Goal: Information Seeking & Learning: Learn about a topic

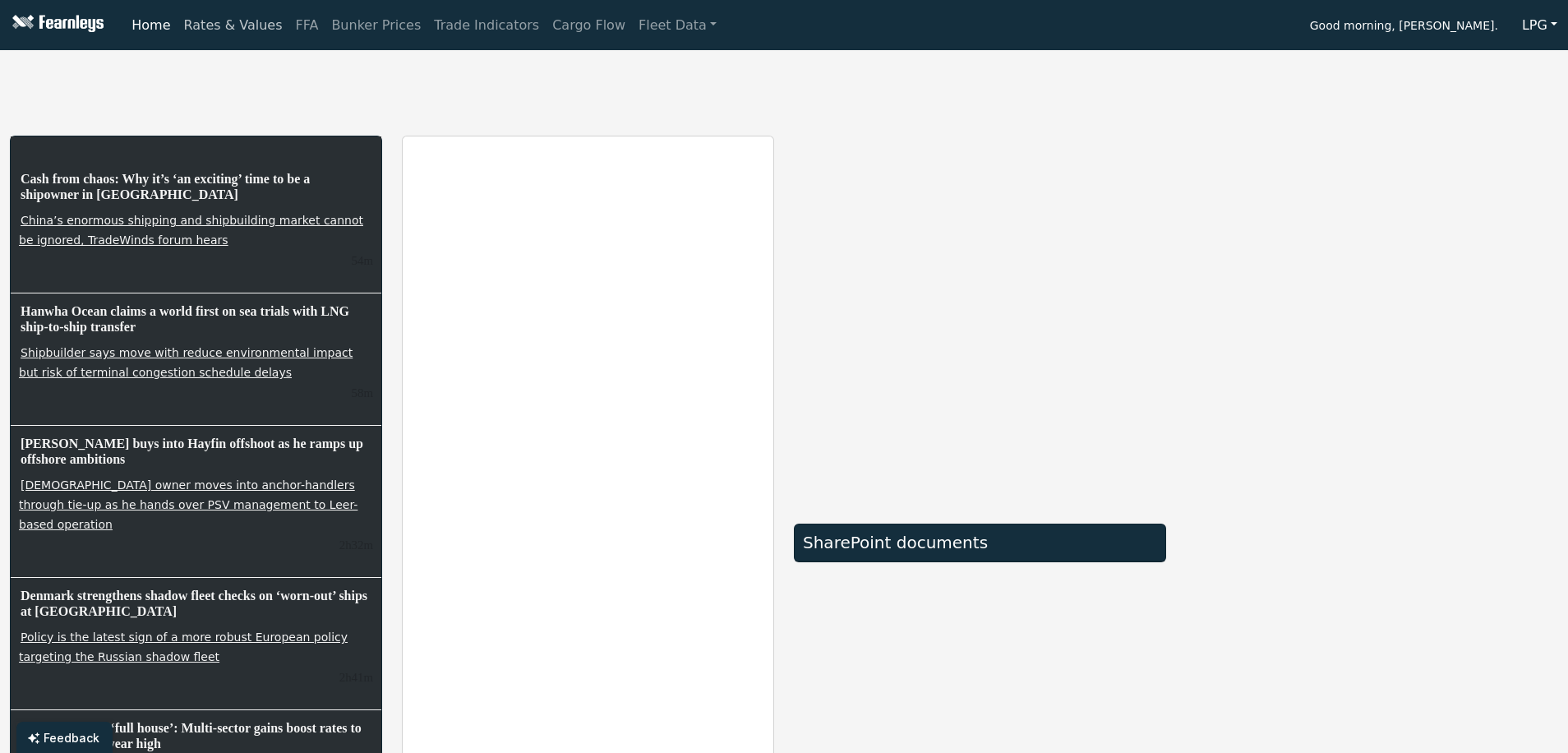
click at [217, 25] on link "Rates & Values" at bounding box center [234, 25] width 112 height 33
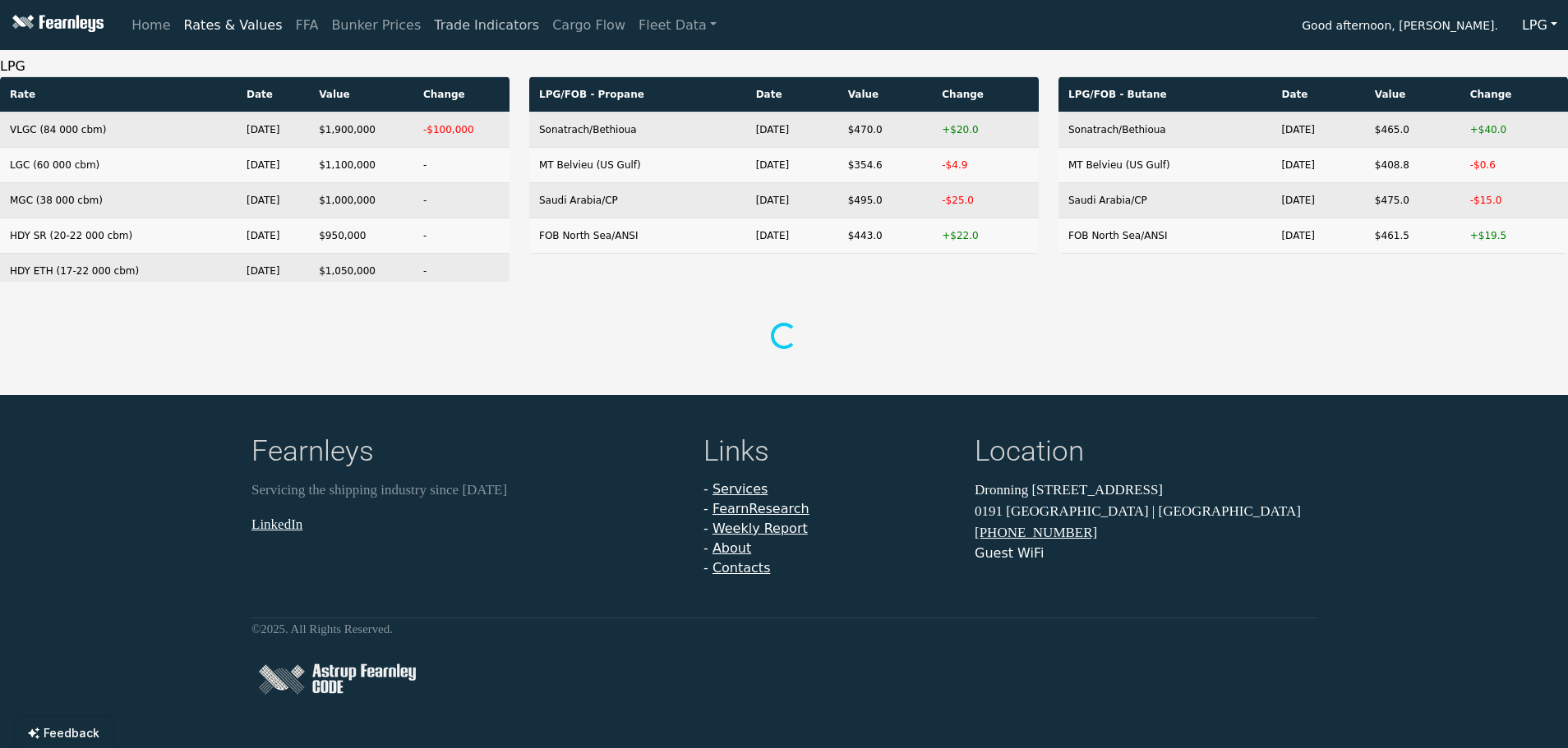
click at [452, 25] on link "Trade Indicators" at bounding box center [486, 25] width 118 height 33
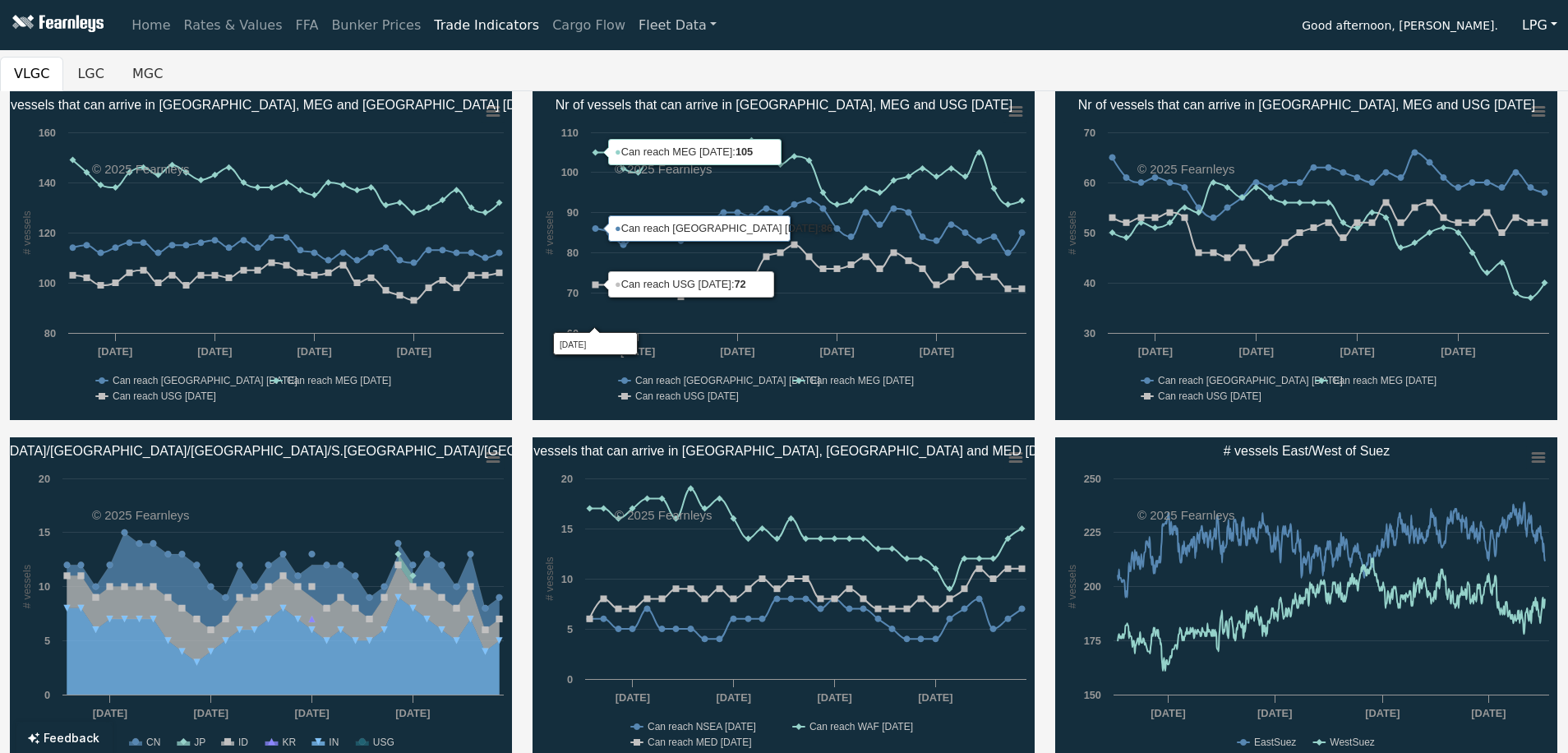
click at [632, 16] on link "Fleet Data" at bounding box center [677, 25] width 91 height 33
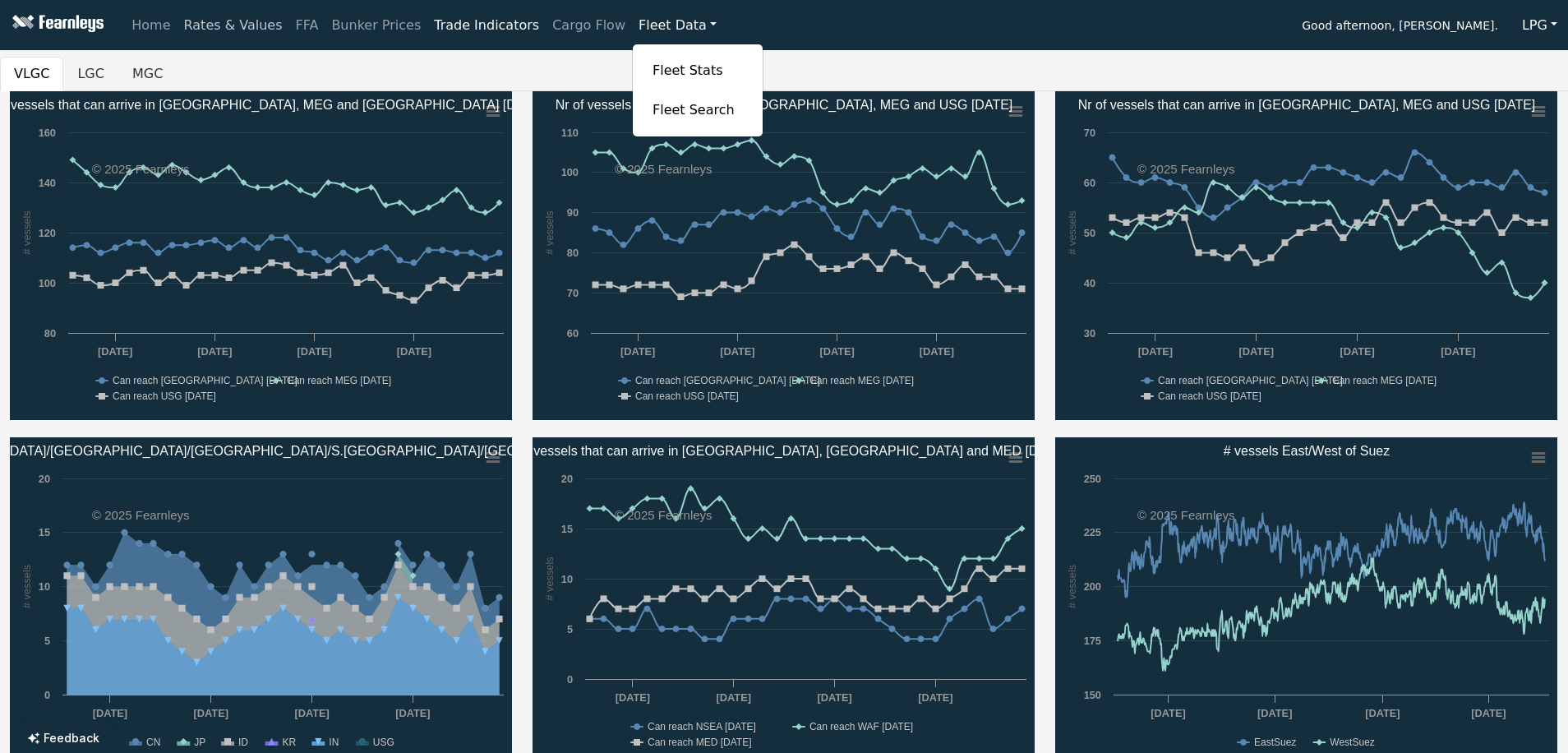
click at [213, 26] on link "Rates & Values" at bounding box center [234, 25] width 112 height 33
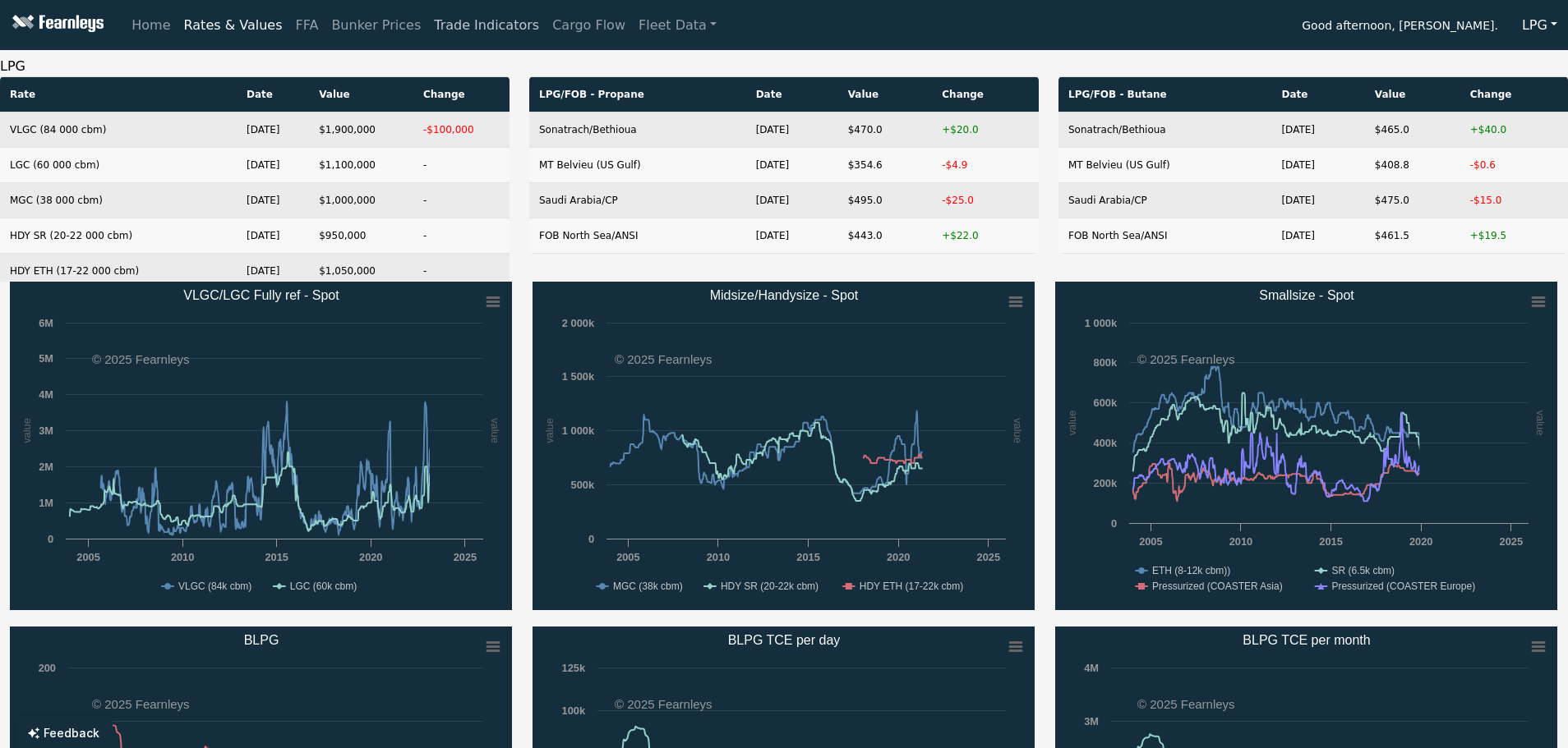
click at [464, 31] on link "Trade Indicators" at bounding box center [486, 25] width 118 height 33
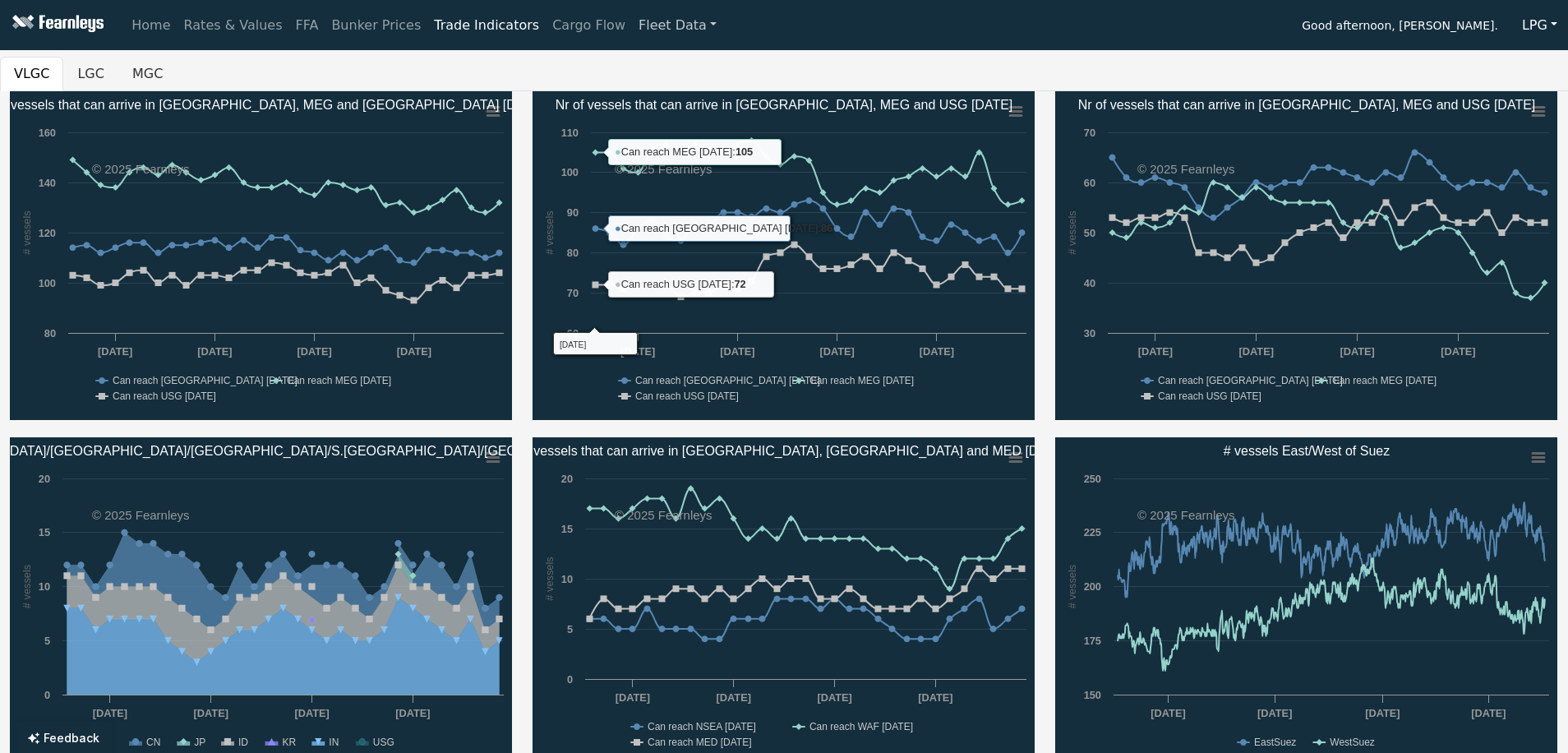
click at [642, 23] on link "Fleet Data" at bounding box center [677, 25] width 91 height 33
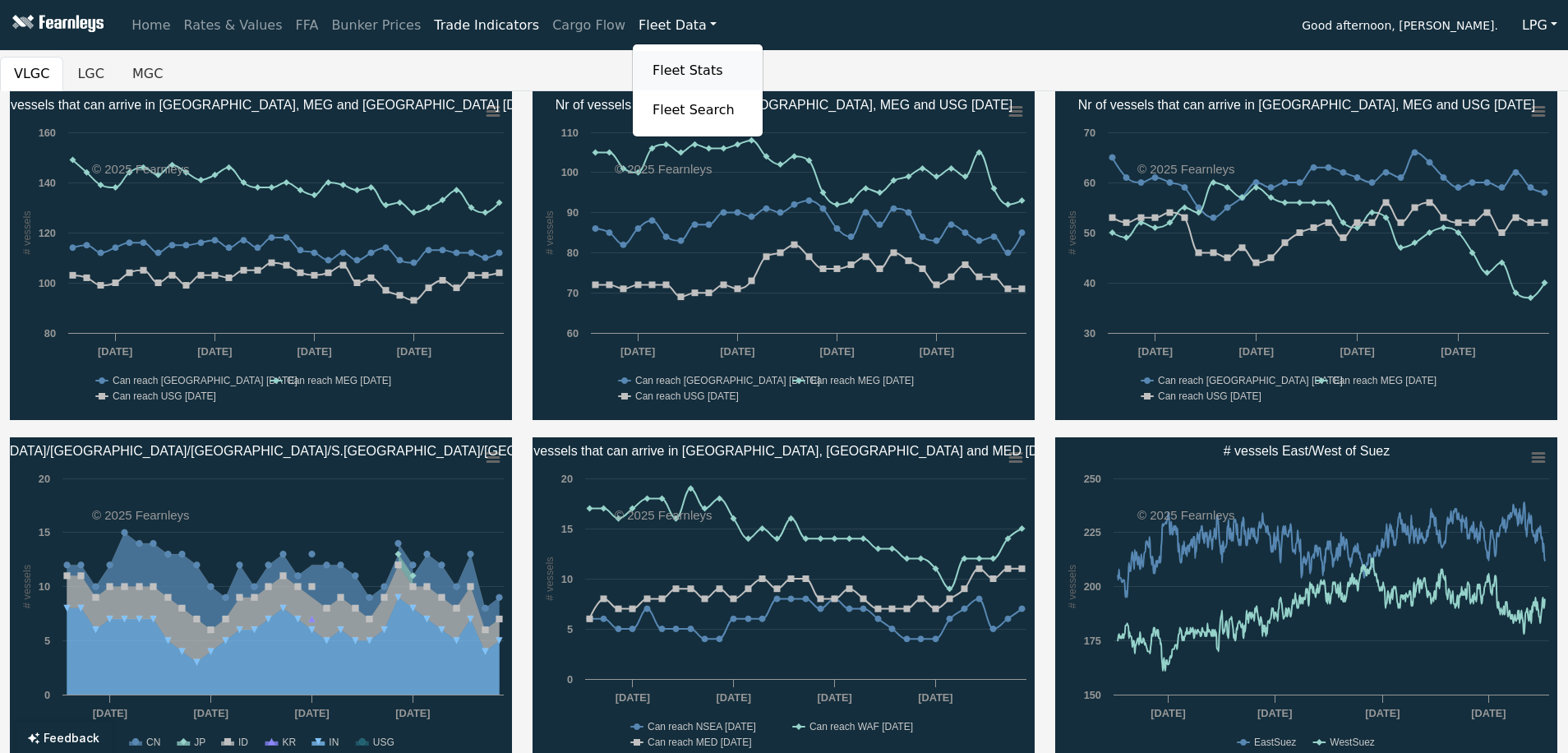
click at [646, 64] on link "Fleet Stats" at bounding box center [698, 70] width 104 height 33
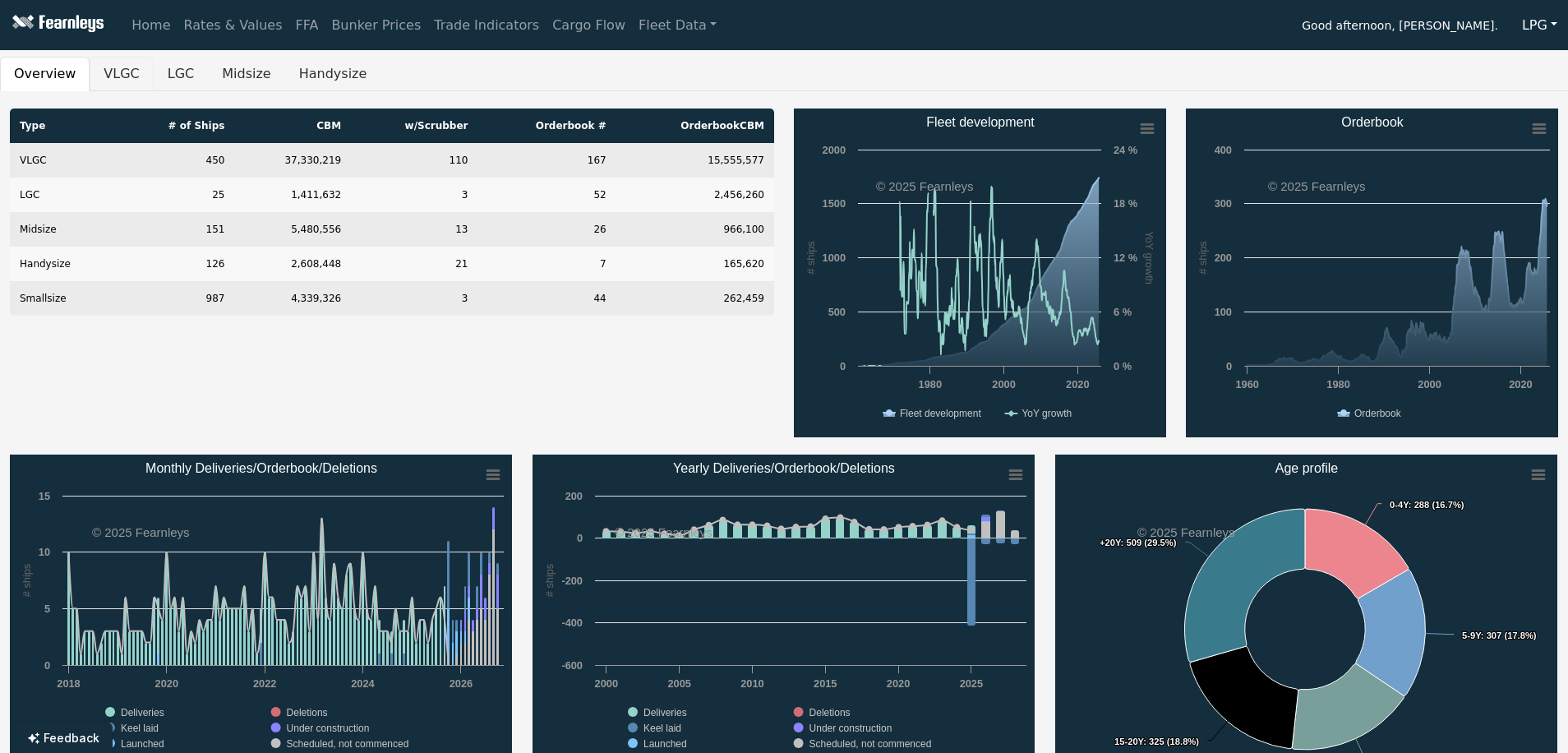
click at [99, 75] on button "VLGC" at bounding box center [121, 74] width 63 height 35
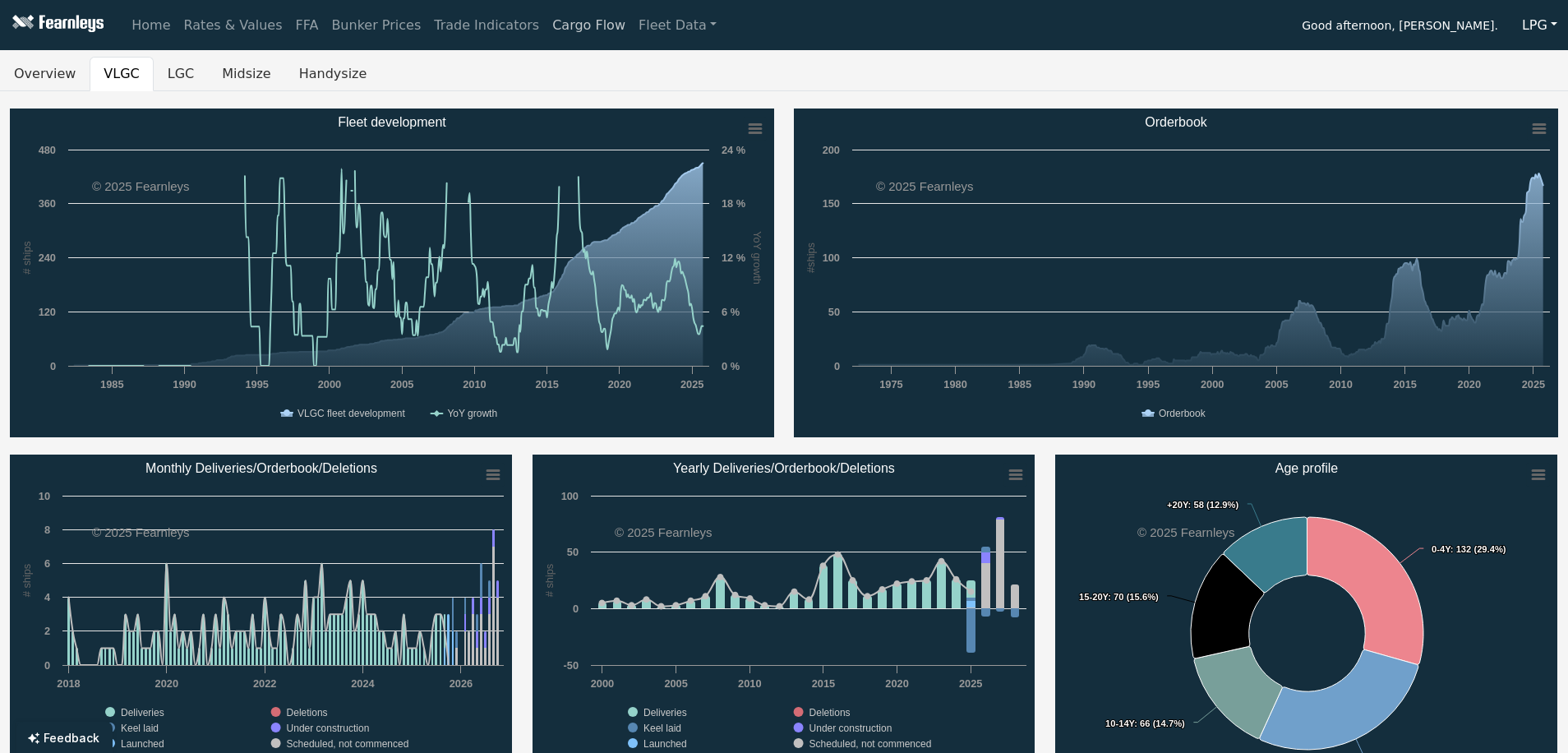
click at [545, 14] on link "Cargo Flow" at bounding box center [589, 25] width 87 height 33
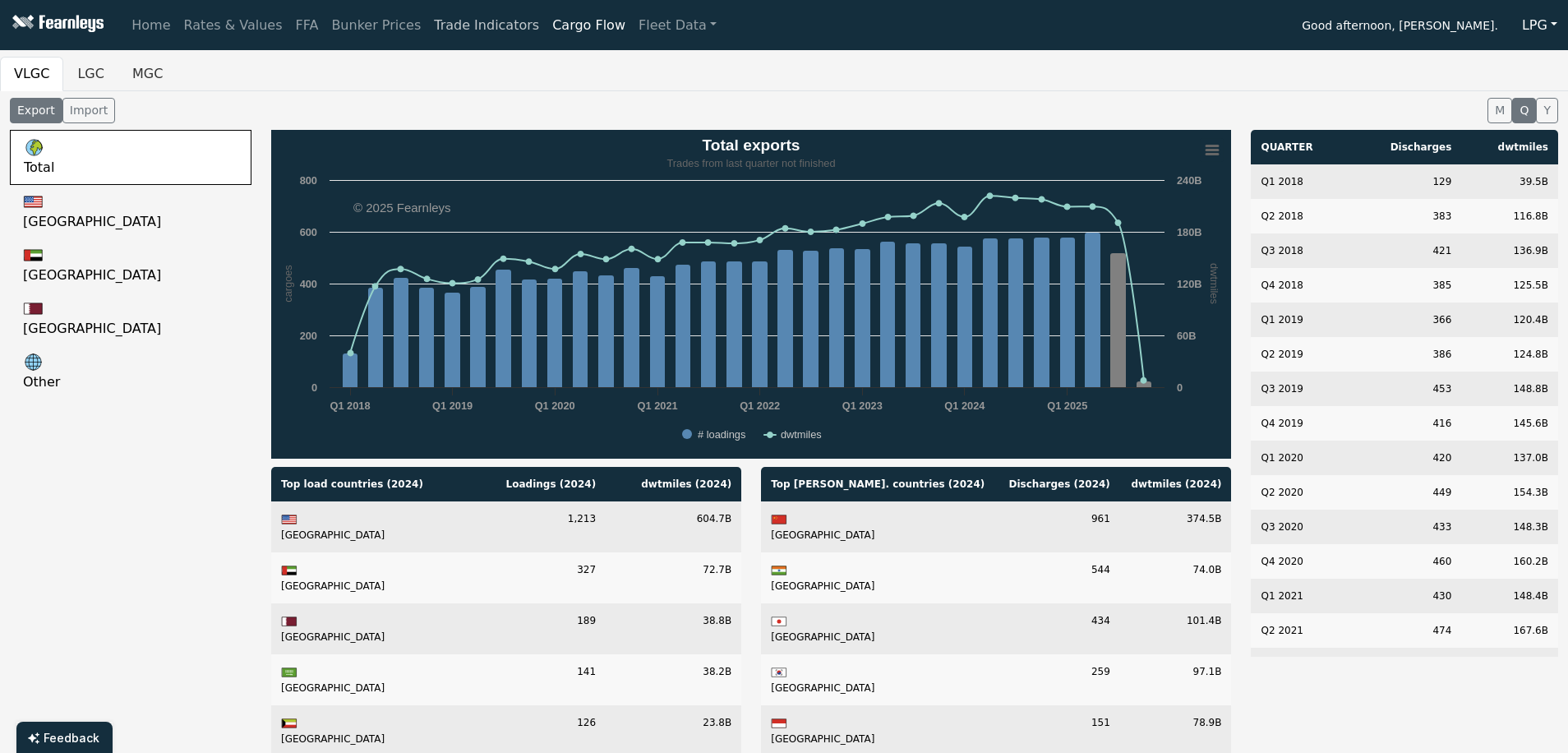
click at [427, 20] on link "Trade Indicators" at bounding box center [486, 25] width 118 height 33
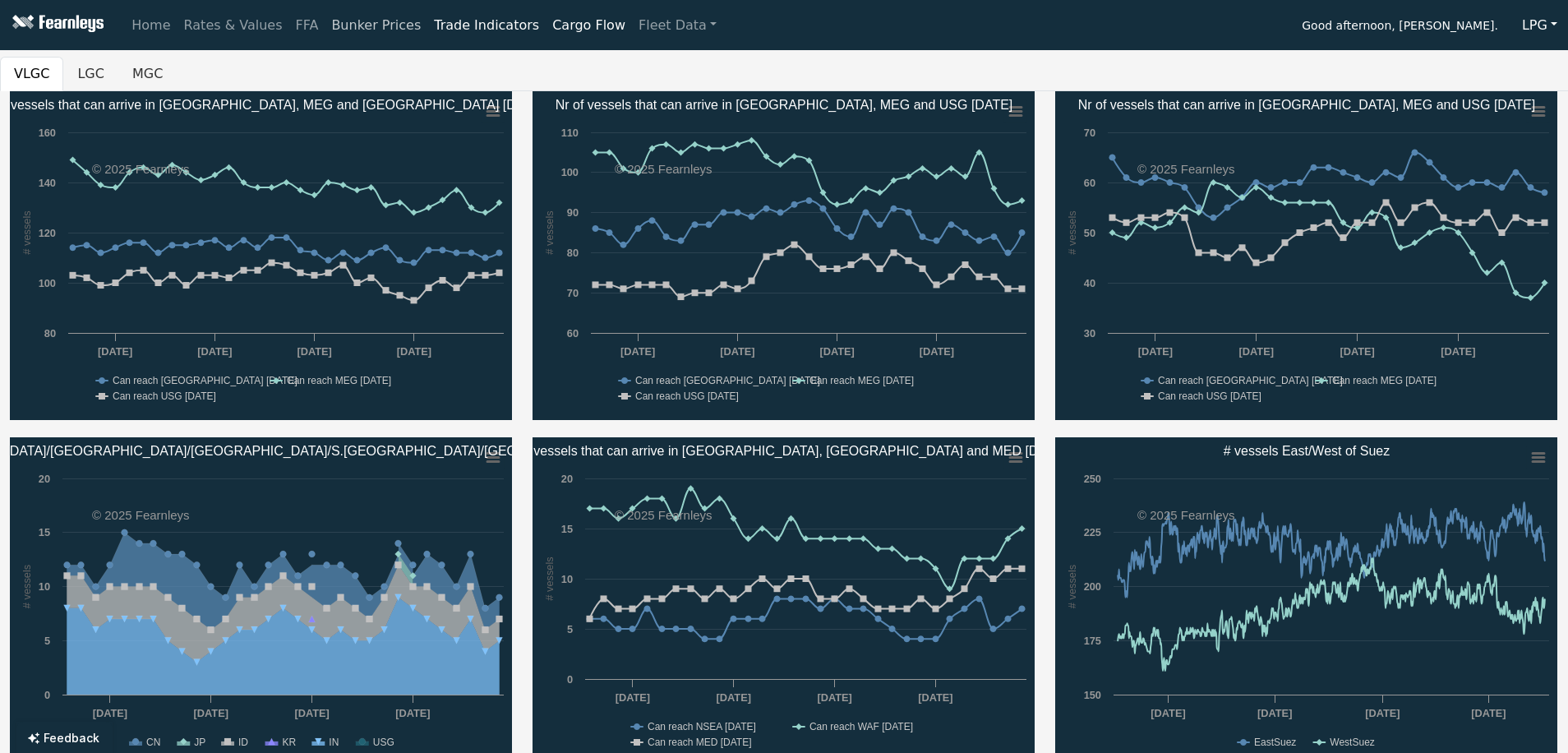
click at [348, 20] on link "Bunker Prices" at bounding box center [376, 25] width 103 height 33
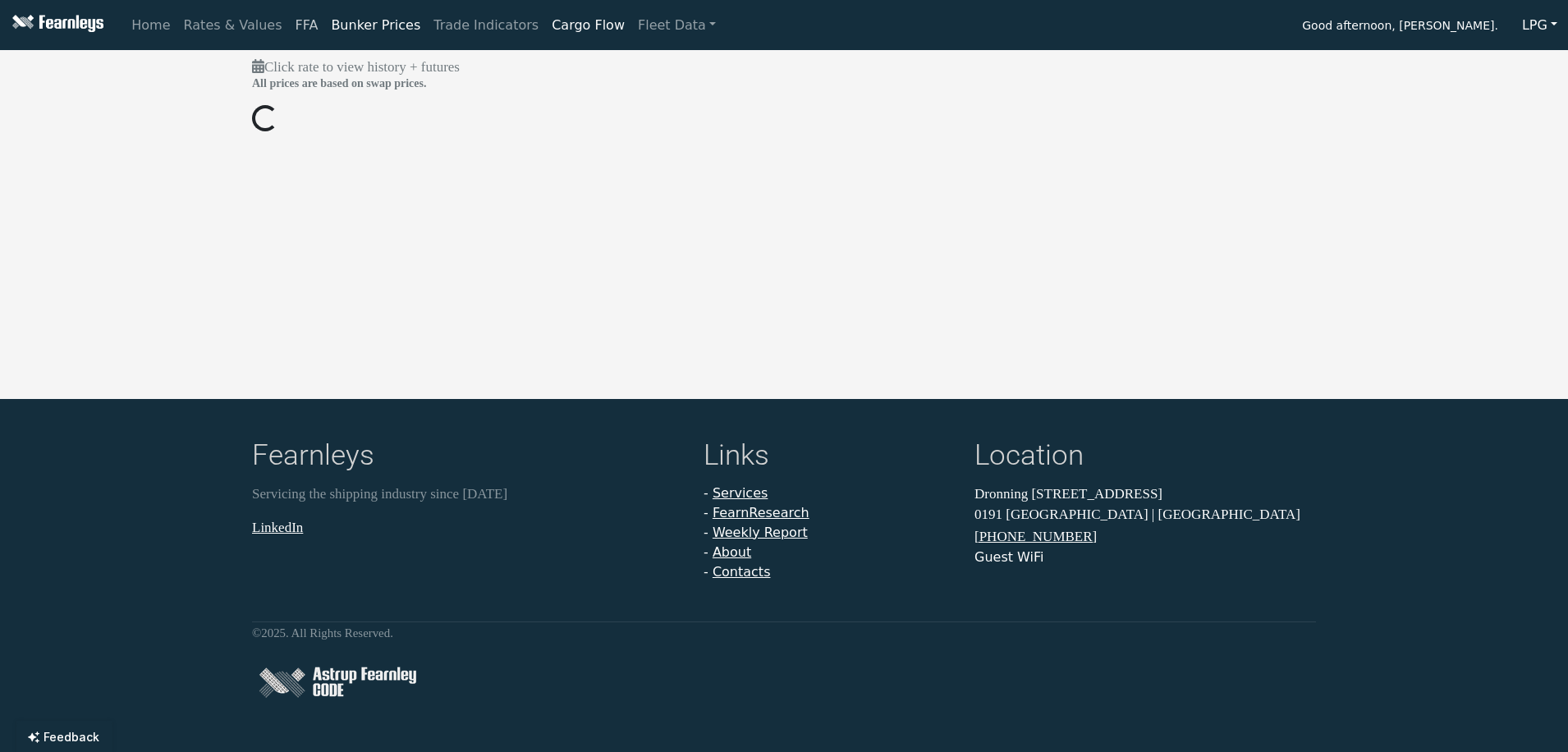
click at [289, 21] on link "FFA" at bounding box center [307, 25] width 37 height 33
click at [235, 25] on link "Rates & Values" at bounding box center [233, 25] width 111 height 33
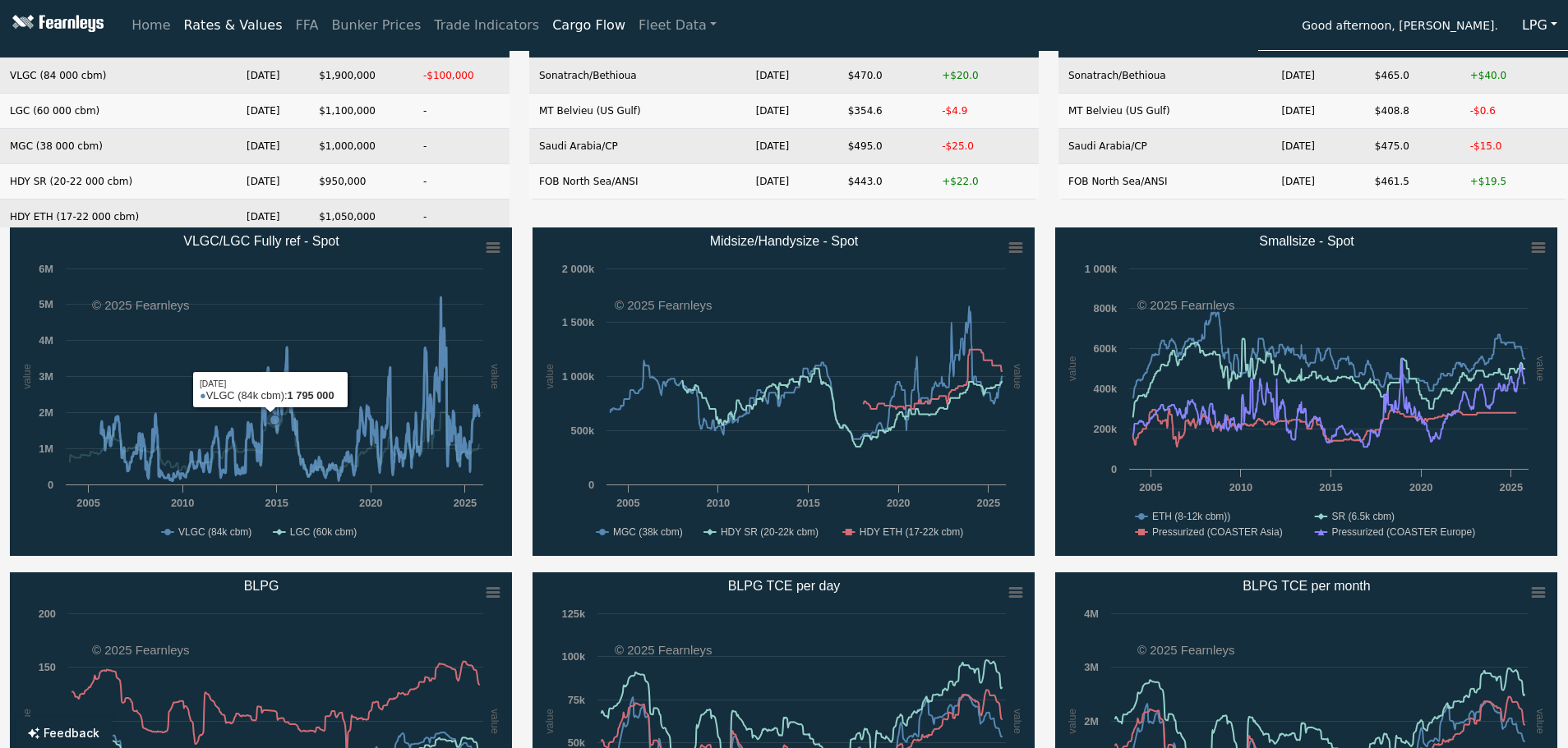
scroll to position [82, 0]
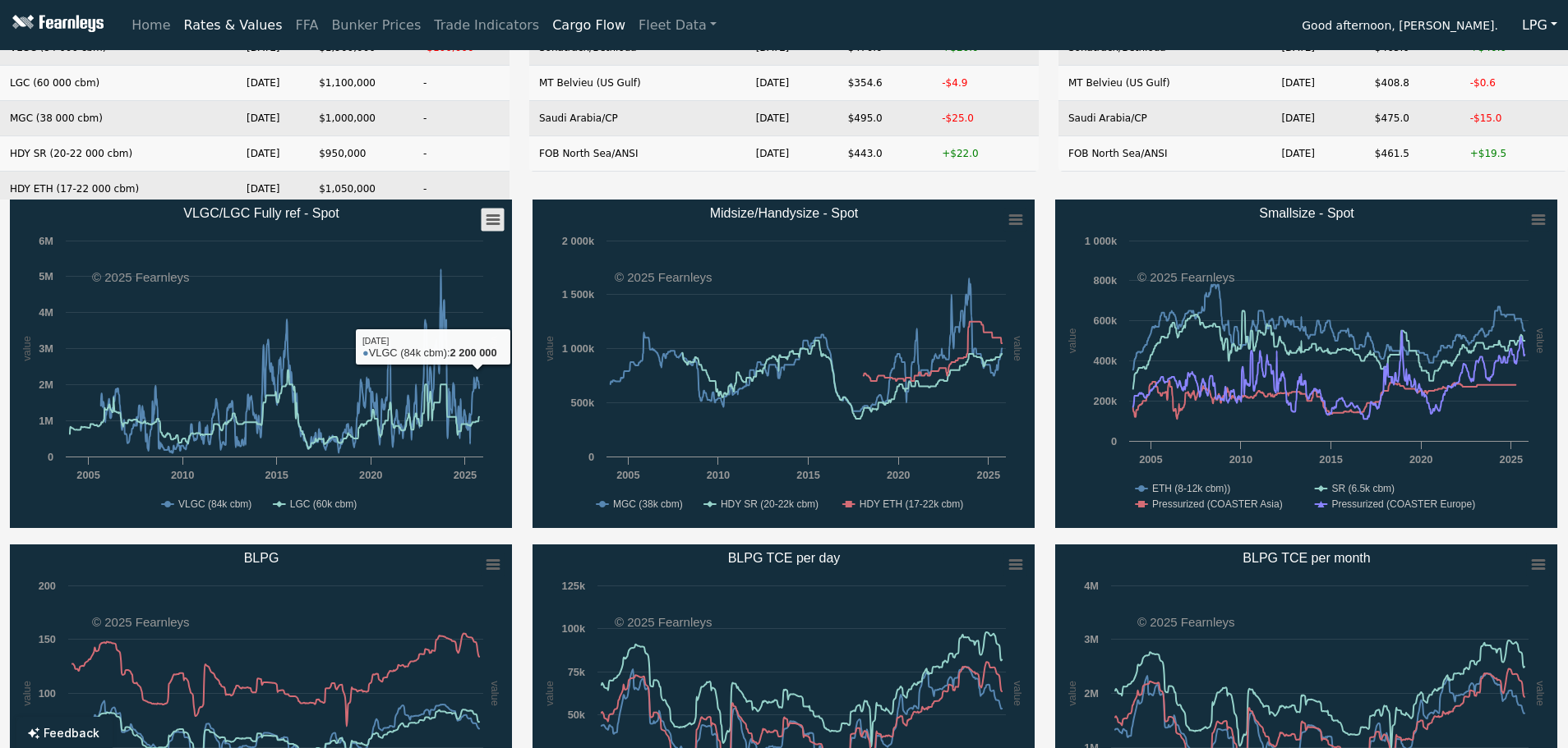
click at [494, 213] on rect "VLGC/LGC Fully ref - Spot" at bounding box center [493, 220] width 23 height 23
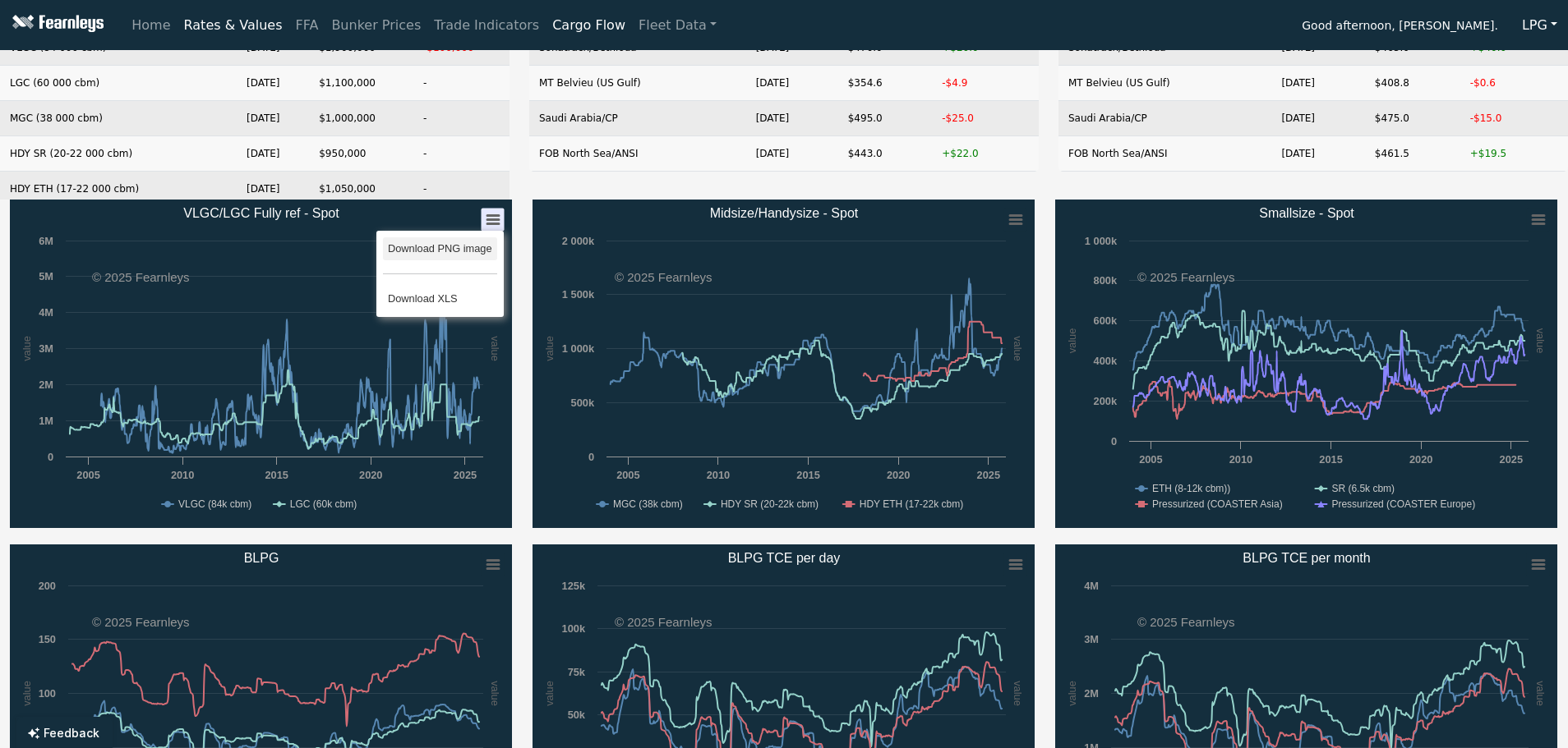
click at [474, 251] on li "Download PNG image" at bounding box center [440, 249] width 114 height 23
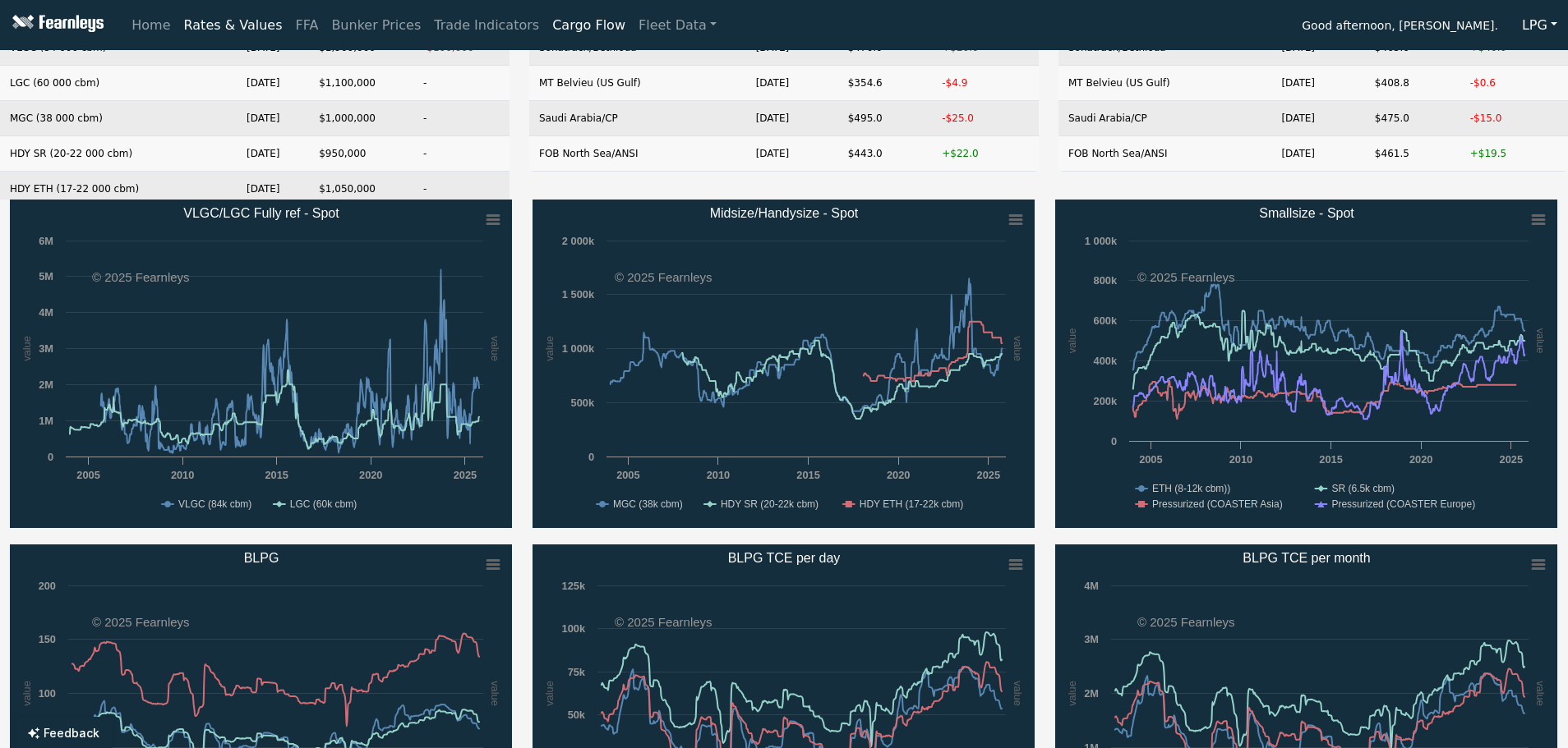
click at [969, 184] on div "LPG/FOB - Propane Date Value Change Sonatrach/Bethioua [DATE] $470.0 +$20.0 MT …" at bounding box center [784, 89] width 510 height 190
